Goal: Navigation & Orientation: Find specific page/section

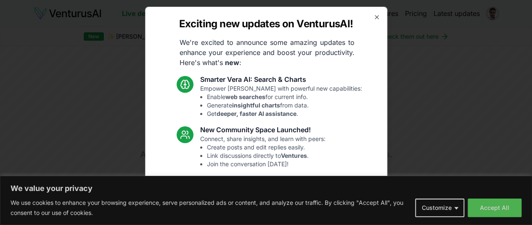
click at [374, 17] on div "Exciting new updates on VenturusAI! We're excited to announce some amazing upda…" at bounding box center [266, 113] width 242 height 212
click at [375, 18] on icon "button" at bounding box center [376, 17] width 3 height 3
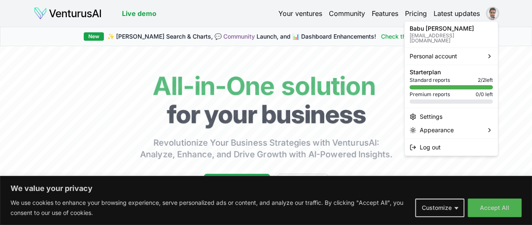
click at [495, 15] on html "We value your privacy We use cookies to enhance your browsing experience, serve…" at bounding box center [266, 112] width 532 height 225
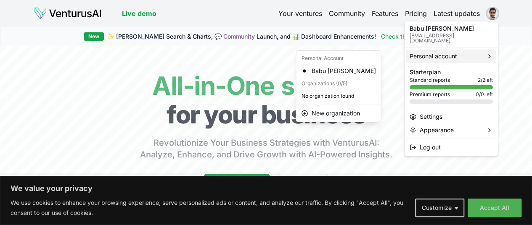
click at [448, 60] on span "Personal account" at bounding box center [432, 56] width 47 height 8
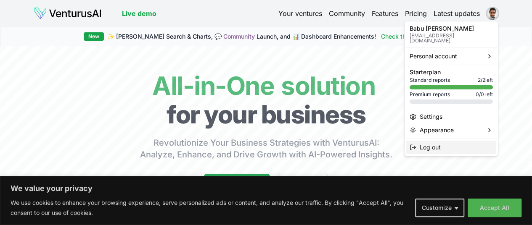
click at [424, 148] on span "Log out" at bounding box center [429, 147] width 21 height 8
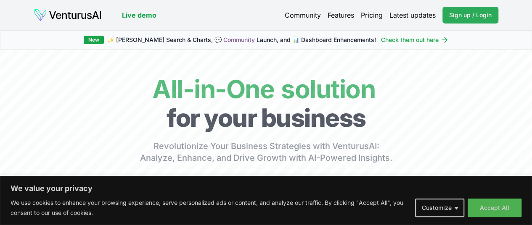
click at [478, 13] on span "Sign up / Login" at bounding box center [470, 15] width 42 height 8
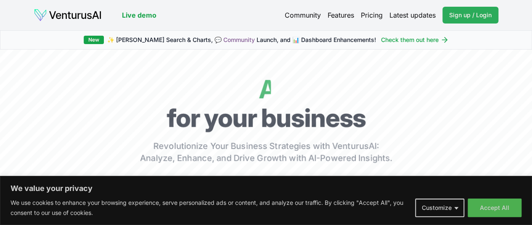
click at [460, 19] on link "Sign up / Login Login" at bounding box center [470, 15] width 56 height 17
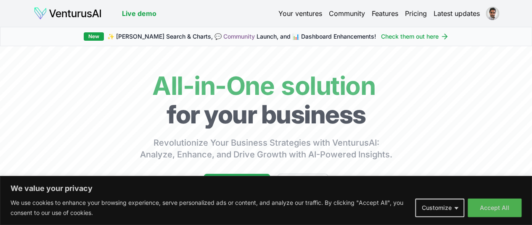
click at [306, 15] on link "Your ventures" at bounding box center [300, 13] width 44 height 10
